Goal: Communication & Community: Answer question/provide support

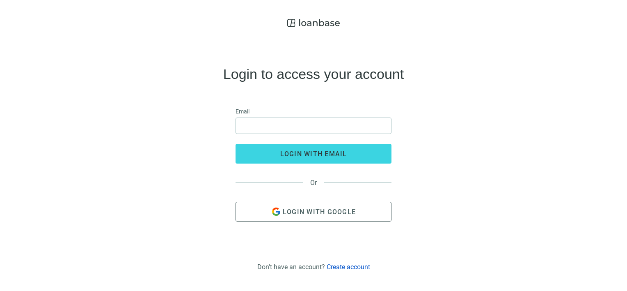
click at [538, 138] on div "Login to access your account Email login with email Or Login with Google" at bounding box center [314, 144] width 614 height 226
click at [321, 126] on input "email" at bounding box center [313, 126] width 145 height 16
type input "**********"
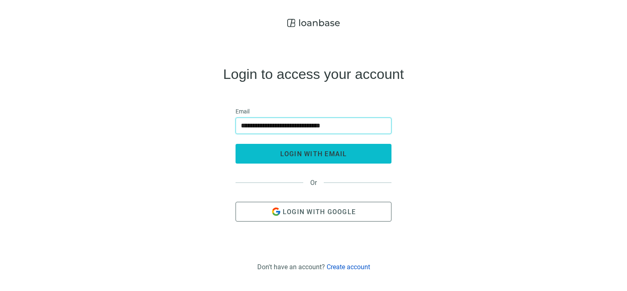
click at [324, 155] on span "login with email" at bounding box center [313, 154] width 67 height 8
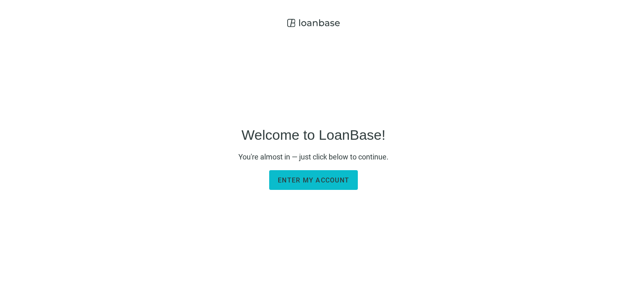
click at [315, 182] on span "Enter my account" at bounding box center [313, 180] width 71 height 8
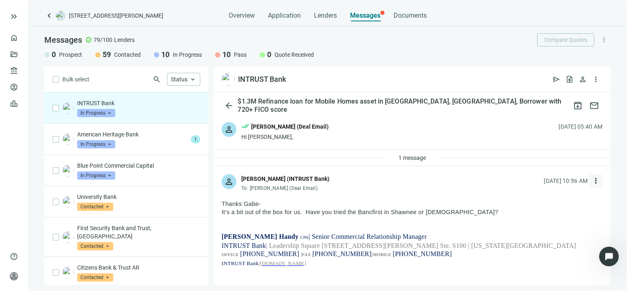
click at [592, 179] on span "more_vert" at bounding box center [596, 181] width 8 height 8
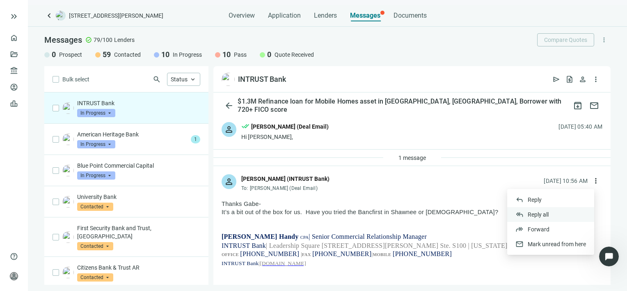
click at [541, 214] on span "Reply all" at bounding box center [538, 214] width 21 height 7
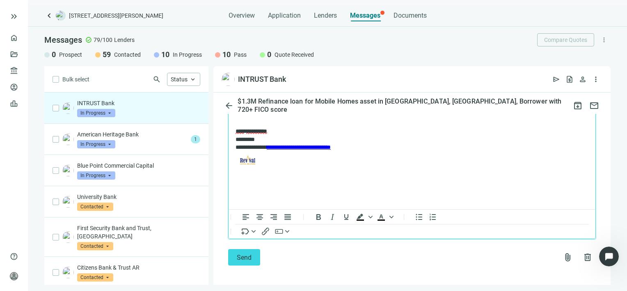
scroll to position [1032, 0]
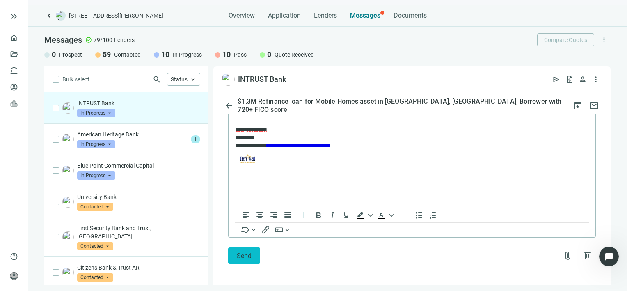
click at [242, 256] on span "Send" at bounding box center [244, 256] width 15 height 8
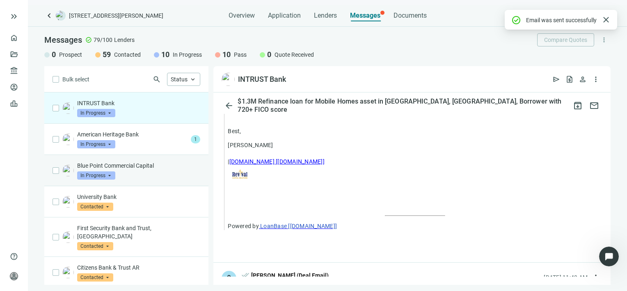
scroll to position [1005, 0]
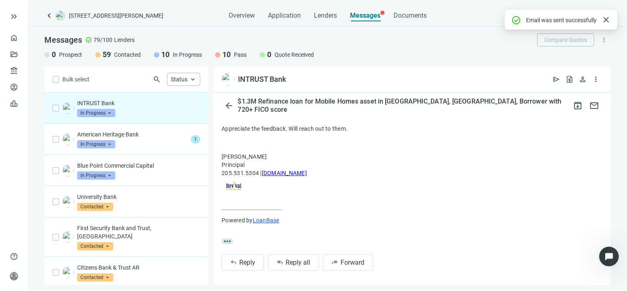
click at [110, 112] on span "In Progress" at bounding box center [96, 113] width 38 height 8
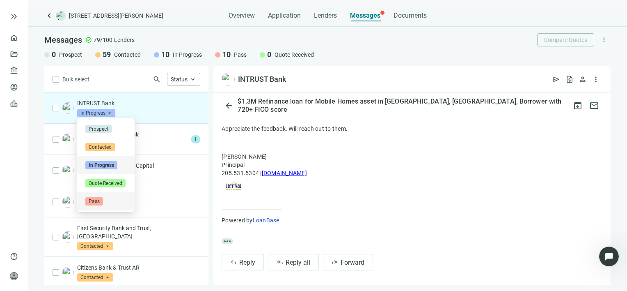
click at [90, 198] on span "Pass" at bounding box center [94, 201] width 18 height 8
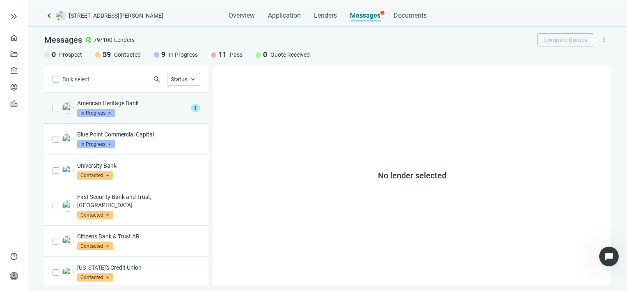
click at [134, 110] on div "American Heritage Bank In Progress arrow_drop_down" at bounding box center [132, 108] width 110 height 18
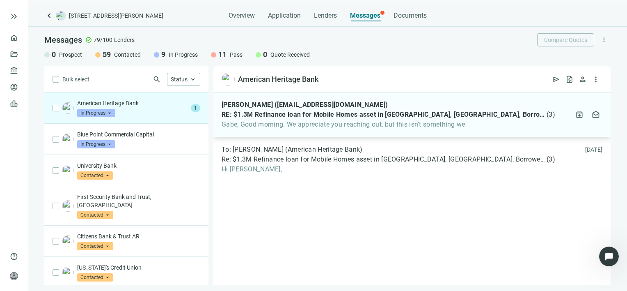
click at [328, 125] on span "Gabe, Good morning. We appreciate you reaching out, but this isn’t something we" at bounding box center [389, 124] width 334 height 8
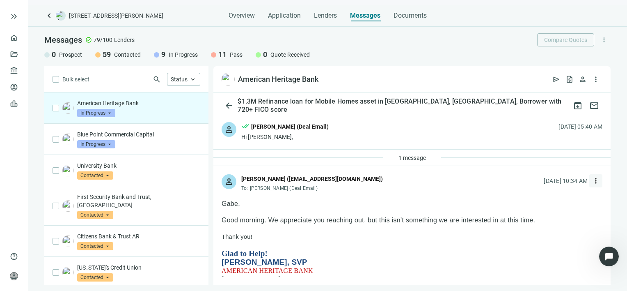
click at [592, 180] on span "more_vert" at bounding box center [596, 181] width 8 height 8
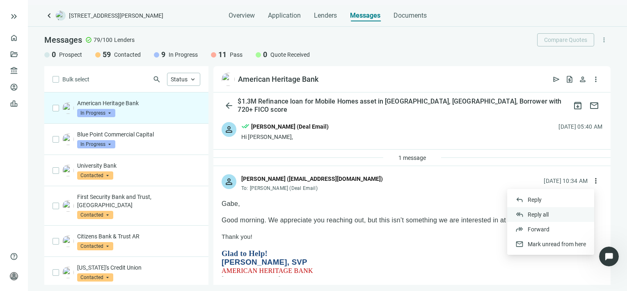
click at [537, 215] on span "Reply all" at bounding box center [538, 214] width 21 height 7
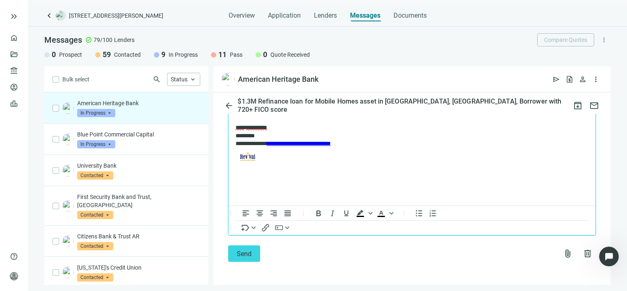
scroll to position [1221, 0]
click at [245, 250] on span "Send" at bounding box center [244, 254] width 15 height 8
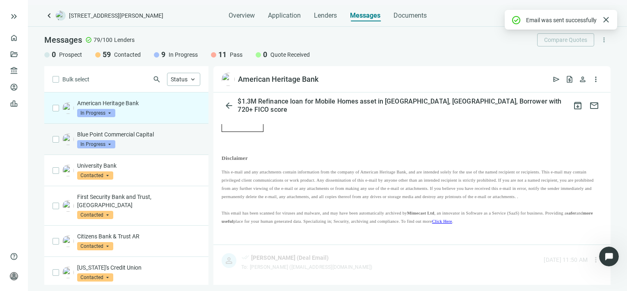
scroll to position [1194, 0]
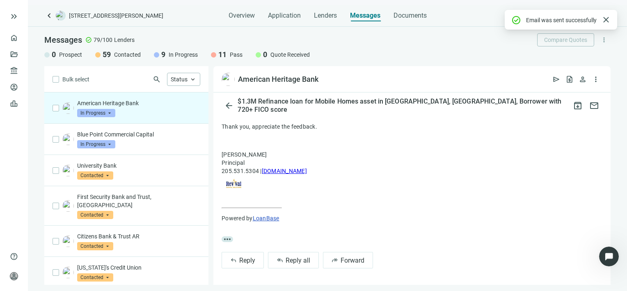
click at [109, 113] on span "In Progress" at bounding box center [96, 113] width 38 height 8
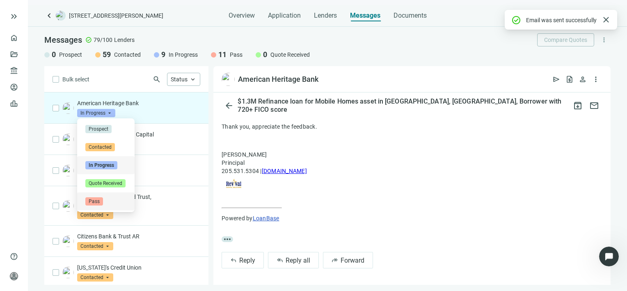
click at [93, 202] on span "Pass" at bounding box center [94, 201] width 18 height 8
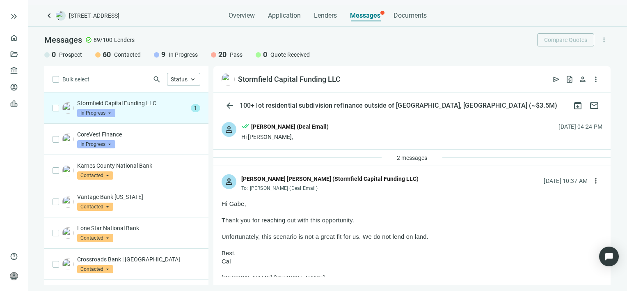
click at [123, 104] on p "Stormfield Capital Funding LLC" at bounding box center [132, 103] width 110 height 8
click at [592, 181] on span "more_vert" at bounding box center [596, 181] width 8 height 8
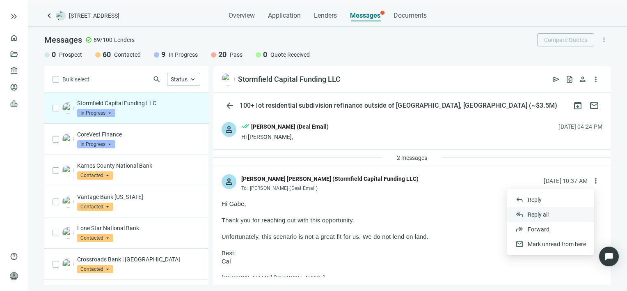
click at [540, 214] on span "Reply all" at bounding box center [538, 214] width 21 height 7
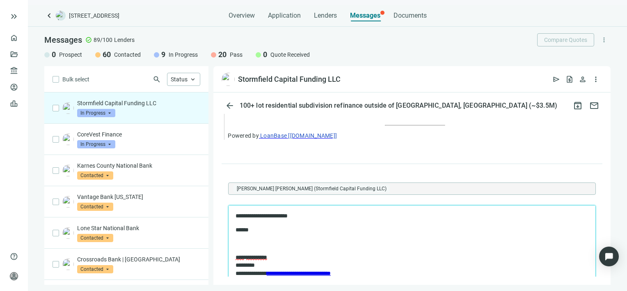
scroll to position [1018, 0]
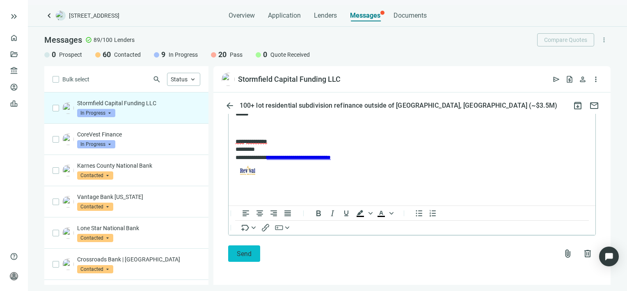
click at [244, 254] on span "Send" at bounding box center [244, 254] width 15 height 8
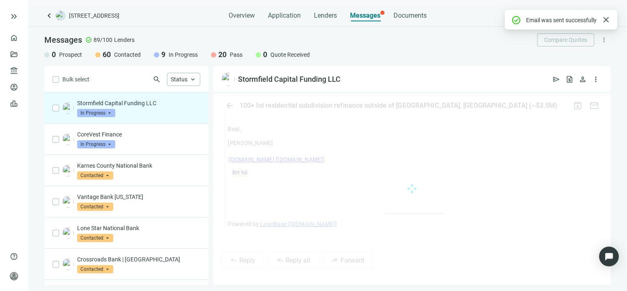
scroll to position [1005, 0]
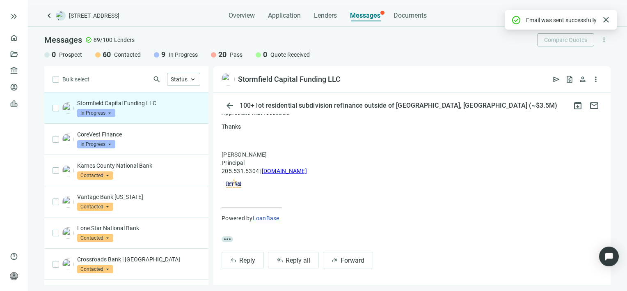
click at [108, 112] on span "In Progress" at bounding box center [96, 113] width 38 height 8
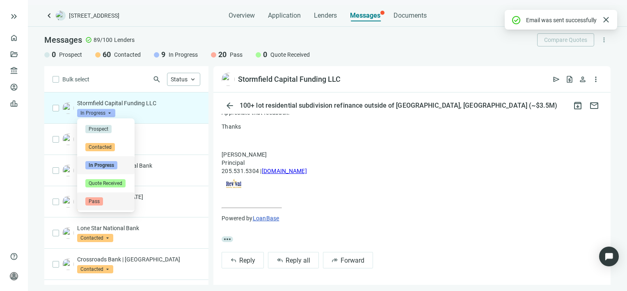
click at [99, 201] on span "Pass" at bounding box center [94, 201] width 18 height 8
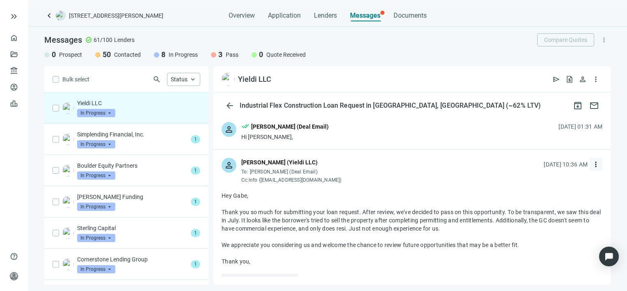
click at [592, 164] on span "more_vert" at bounding box center [596, 164] width 8 height 8
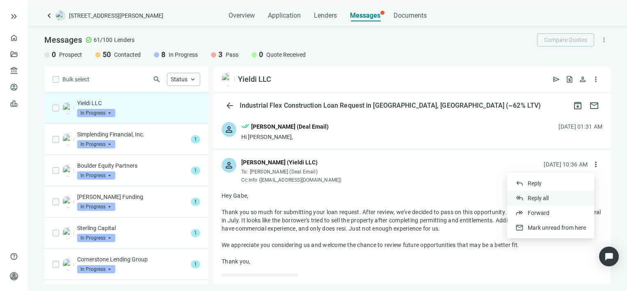
click at [548, 198] on span "Reply all" at bounding box center [538, 198] width 21 height 7
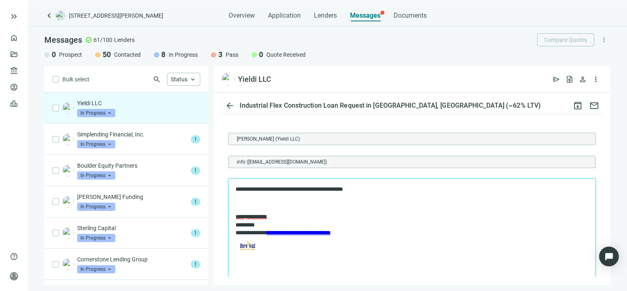
scroll to position [205, 0]
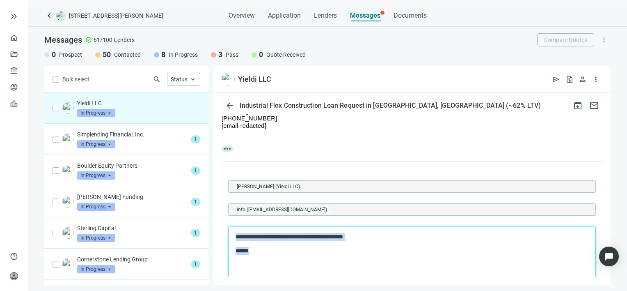
drag, startPoint x: 264, startPoint y: 254, endPoint x: 445, endPoint y: 453, distance: 269.4
click at [229, 227] on html "**********" at bounding box center [412, 274] width 367 height 97
copy body "**********"
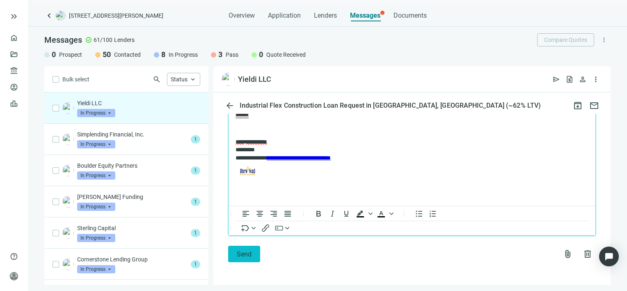
click at [241, 255] on span "Send" at bounding box center [244, 254] width 15 height 8
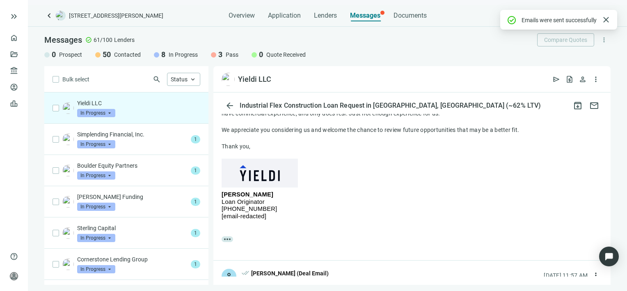
scroll to position [314, 0]
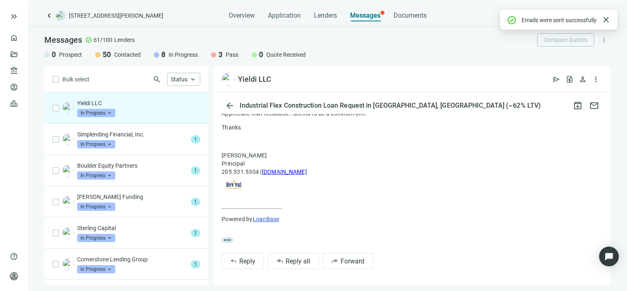
click at [108, 113] on span "In Progress" at bounding box center [96, 113] width 38 height 8
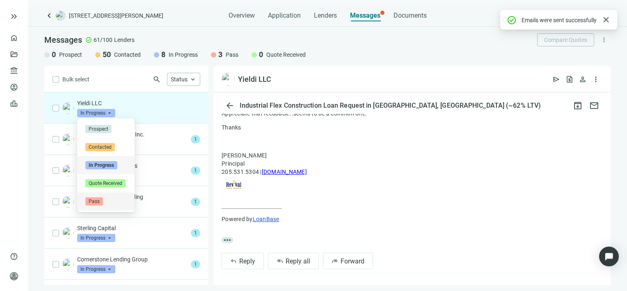
click at [99, 201] on span "Pass" at bounding box center [94, 201] width 18 height 8
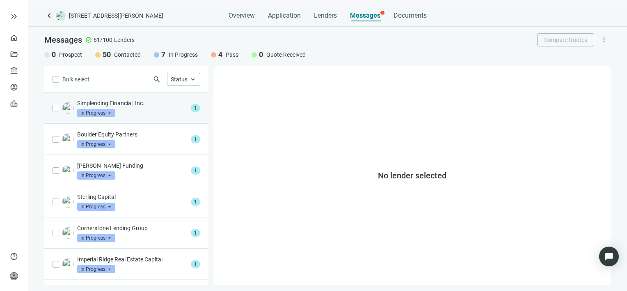
click at [131, 101] on p "Simplending Financial, Inc." at bounding box center [132, 103] width 110 height 8
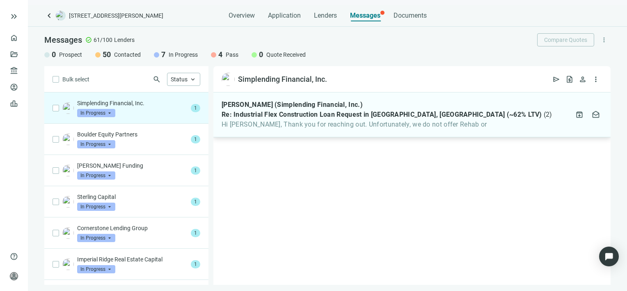
click at [333, 127] on span "Hi [PERSON_NAME], Thank you for reaching out. Unfortunately, we do not offer Re…" at bounding box center [387, 124] width 331 height 8
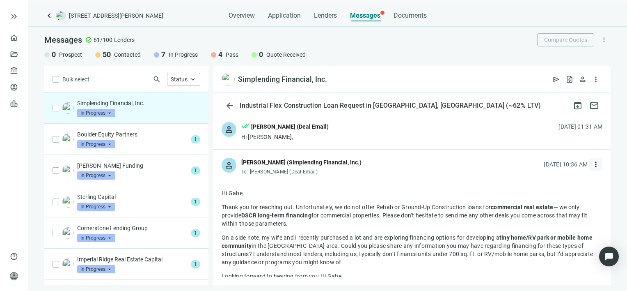
click at [592, 164] on span "more_vert" at bounding box center [596, 164] width 8 height 8
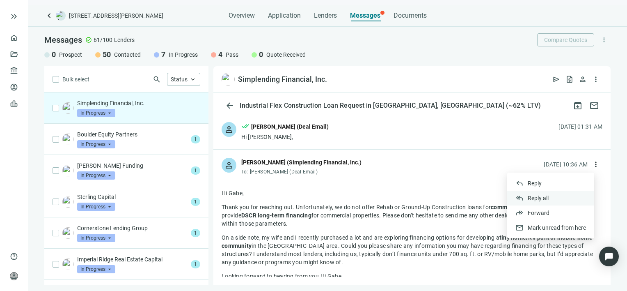
click at [545, 197] on span "Reply all" at bounding box center [538, 198] width 21 height 7
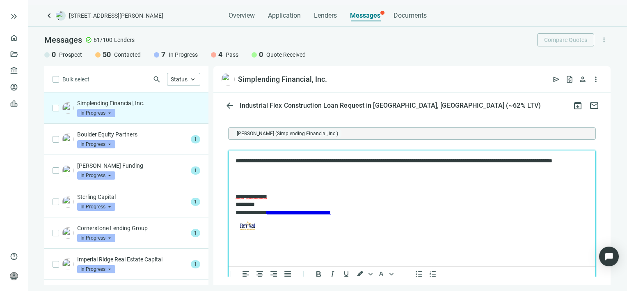
scroll to position [1002, 0]
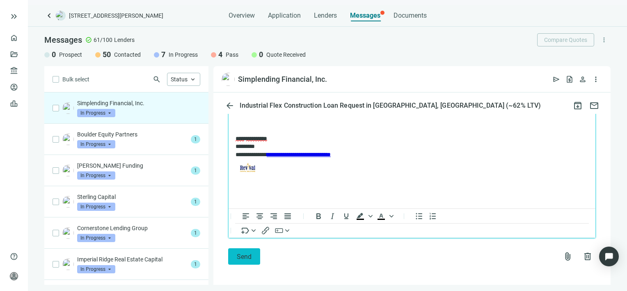
click at [243, 257] on button "Send" at bounding box center [244, 256] width 32 height 16
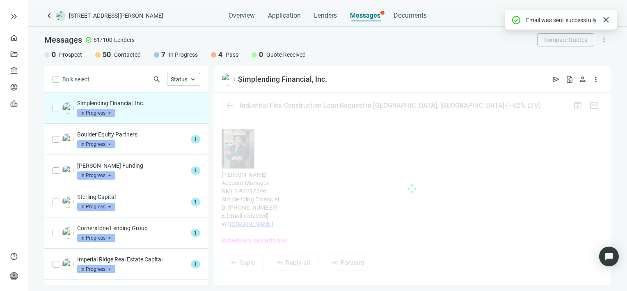
scroll to position [983, 0]
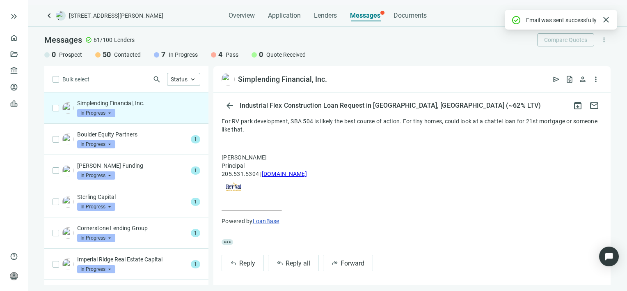
click at [110, 113] on span "In Progress" at bounding box center [96, 113] width 38 height 8
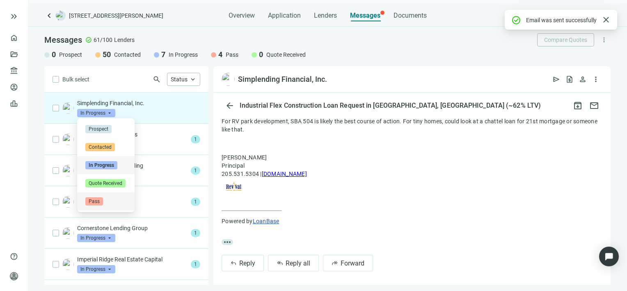
click at [99, 201] on span "Pass" at bounding box center [94, 201] width 18 height 8
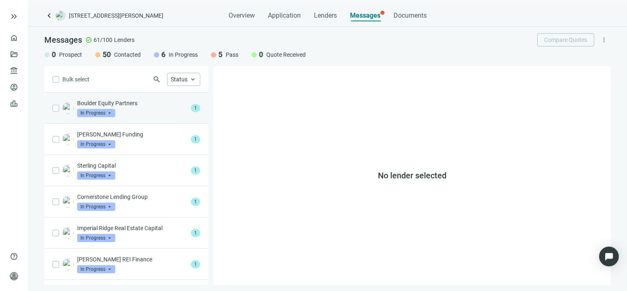
click at [130, 106] on p "Boulder Equity Partners" at bounding box center [132, 103] width 110 height 8
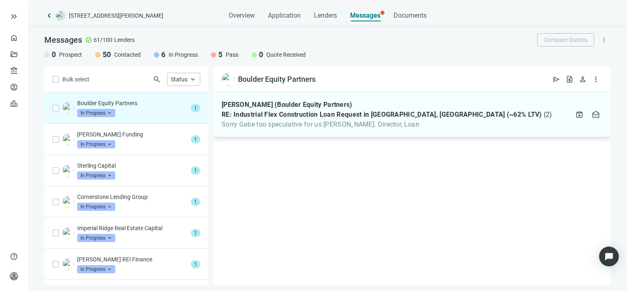
click at [269, 127] on span "Sorry Gabe too speculative for us [PERSON_NAME]. Director, Loan" at bounding box center [387, 124] width 331 height 8
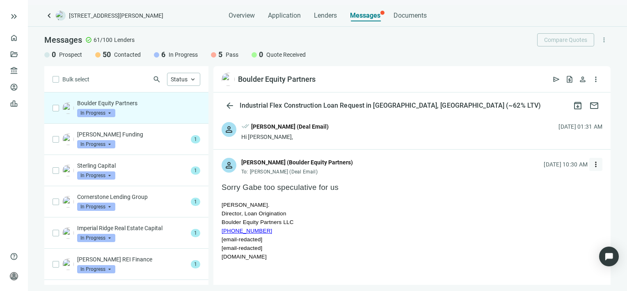
click at [592, 164] on span "more_vert" at bounding box center [596, 164] width 8 height 8
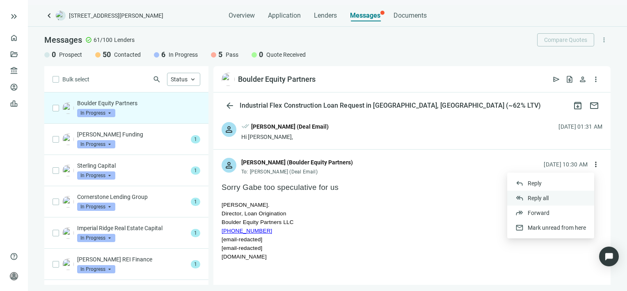
click at [537, 197] on span "Reply all" at bounding box center [538, 198] width 21 height 7
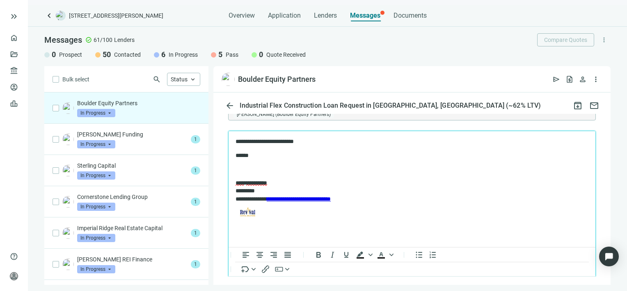
scroll to position [884, 0]
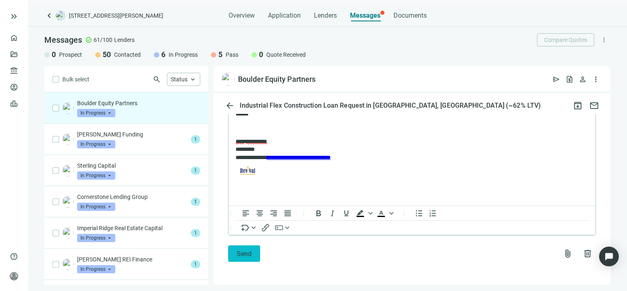
click at [232, 255] on button "Send" at bounding box center [244, 253] width 32 height 16
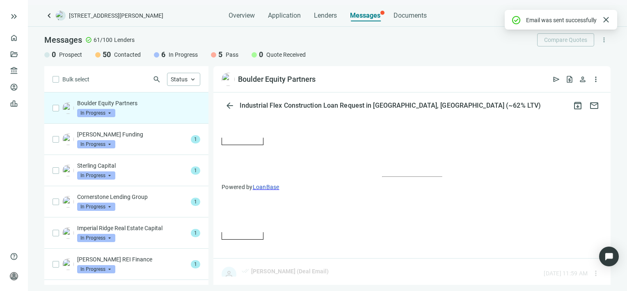
scroll to position [870, 0]
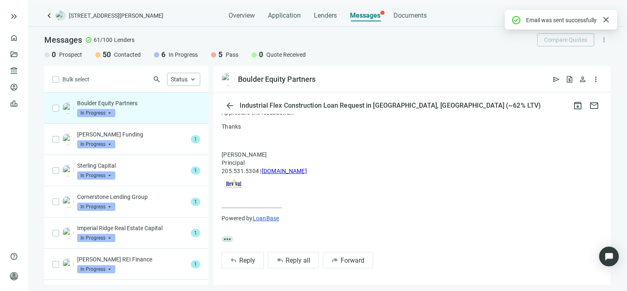
click at [110, 113] on span "In Progress" at bounding box center [96, 113] width 38 height 8
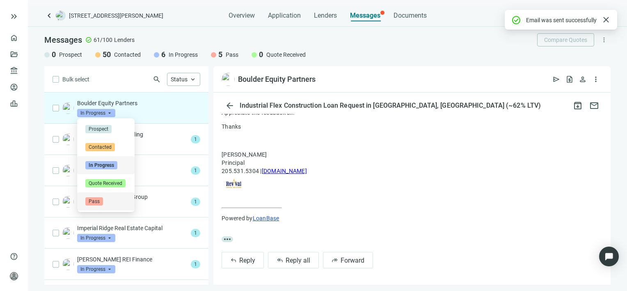
click at [94, 202] on span "Pass" at bounding box center [94, 201] width 18 height 8
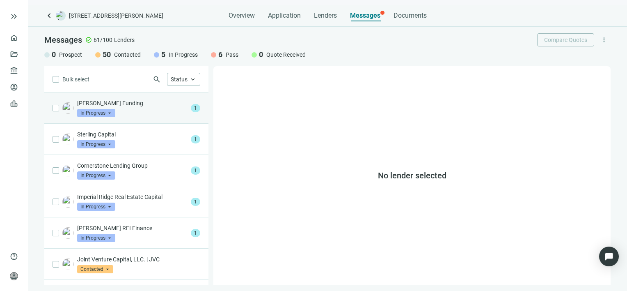
click at [138, 108] on div "[PERSON_NAME] Funding In Progress arrow_drop_down" at bounding box center [132, 108] width 110 height 18
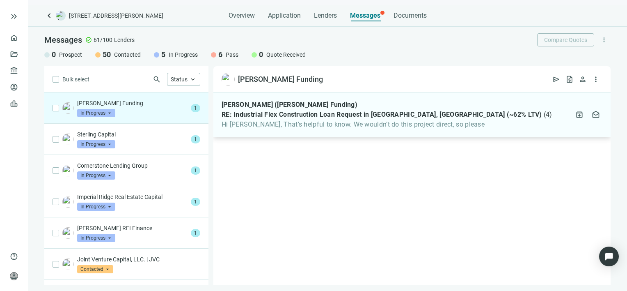
click at [317, 123] on span "Hi [PERSON_NAME], That’s helpful to know. We wouldn’t do this project direct, s…" at bounding box center [387, 124] width 331 height 8
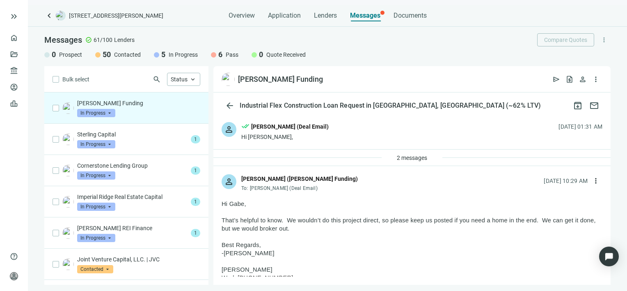
click at [111, 113] on span "In Progress" at bounding box center [96, 113] width 38 height 8
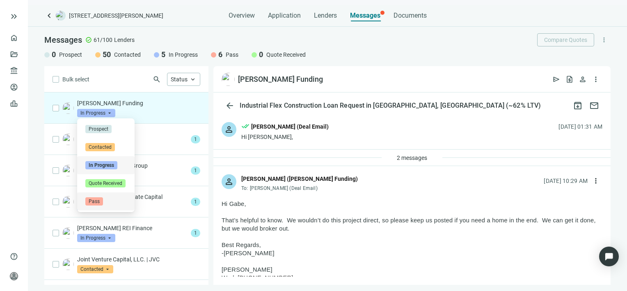
click at [96, 200] on span "Pass" at bounding box center [94, 201] width 18 height 8
